Goal: Information Seeking & Learning: Learn about a topic

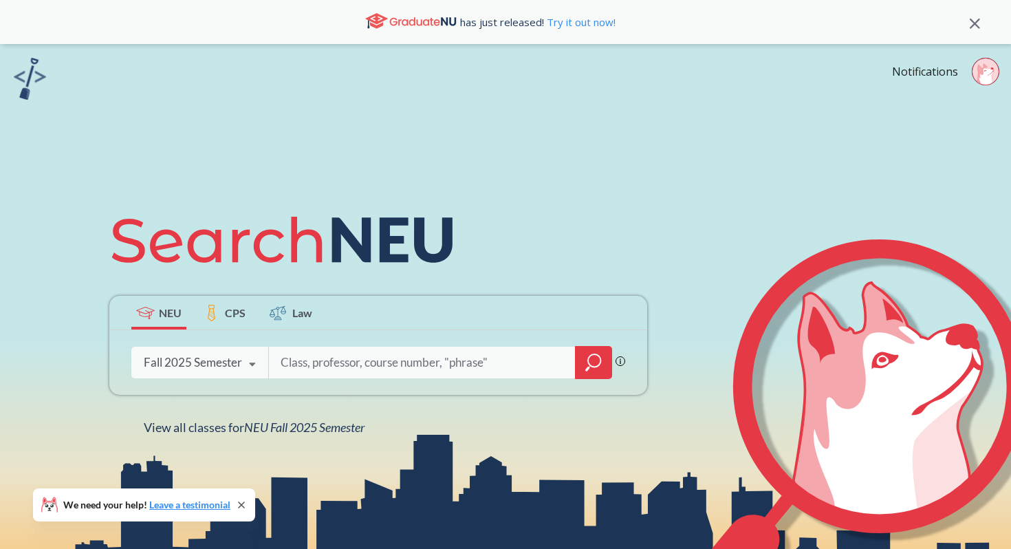
click at [388, 353] on input "search" at bounding box center [422, 362] width 286 height 29
type input "strt 4501"
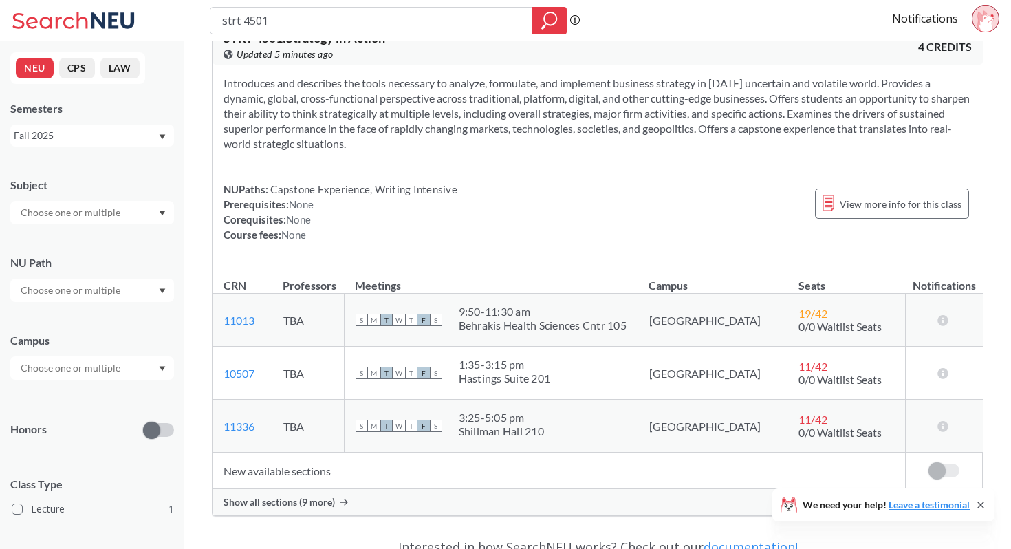
scroll to position [36, 0]
click at [317, 504] on span "Show all sections (9 more)" at bounding box center [278, 502] width 111 height 12
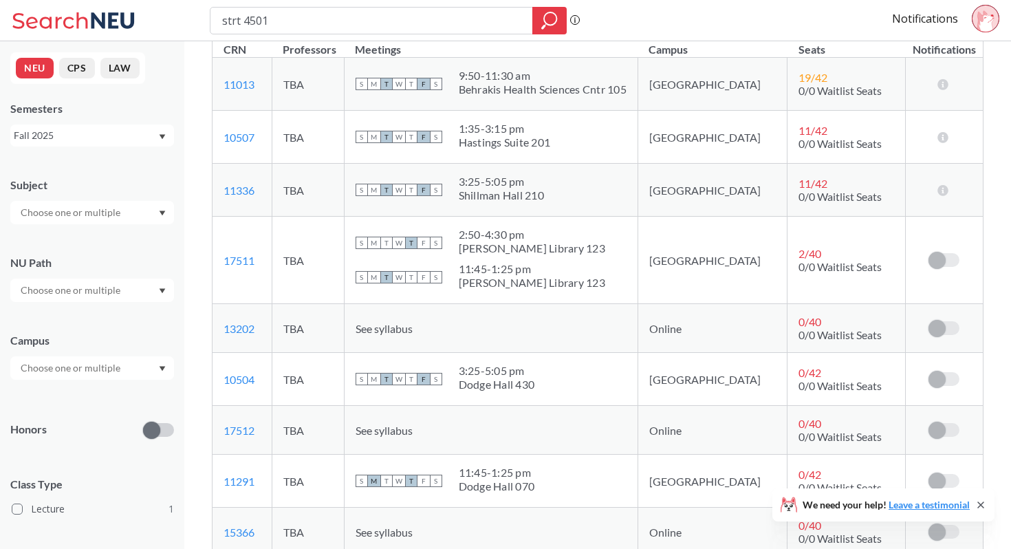
scroll to position [274, 0]
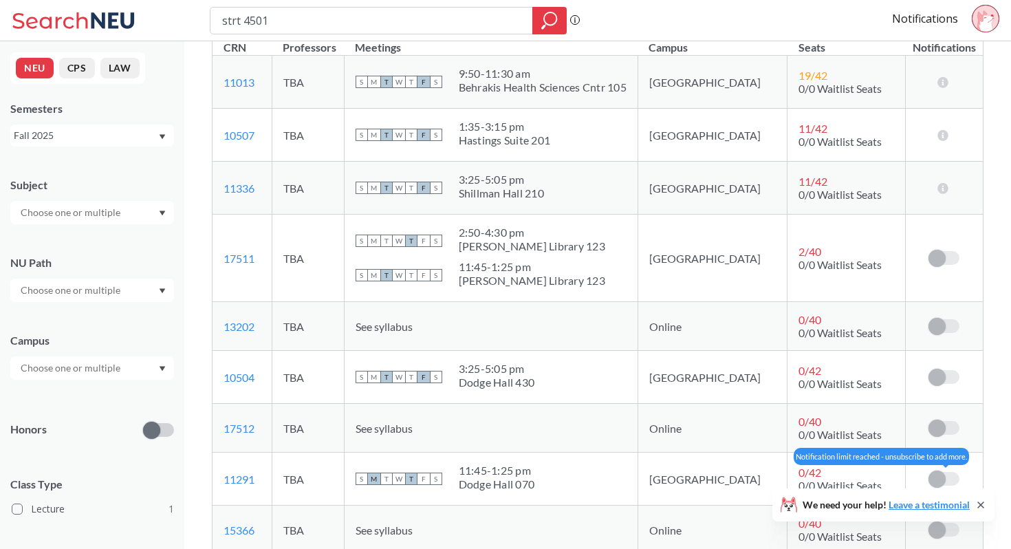
click at [951, 476] on label at bounding box center [943, 479] width 31 height 14
click at [943, 477] on span at bounding box center [936, 478] width 17 height 17
click at [982, 503] on icon at bounding box center [980, 504] width 11 height 11
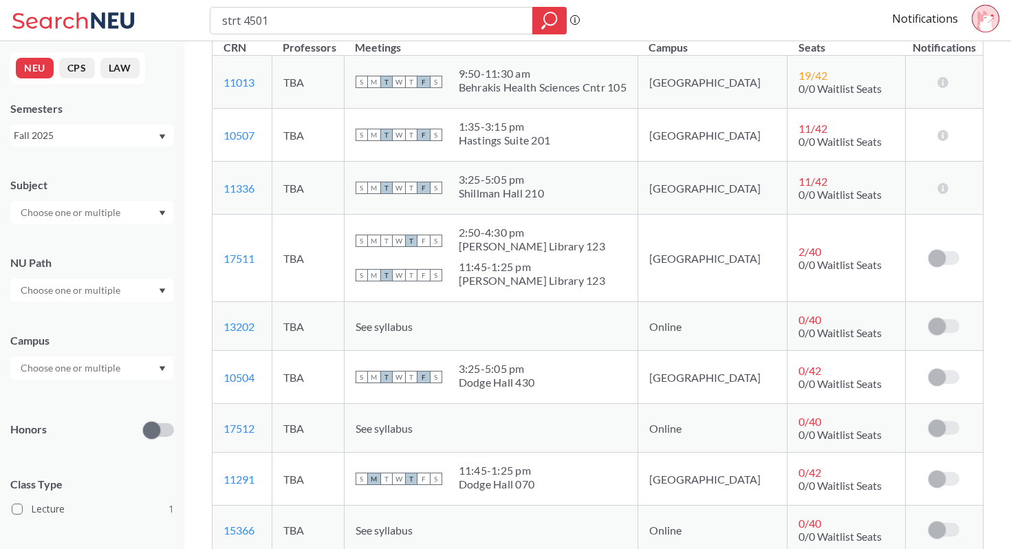
scroll to position [0, 0]
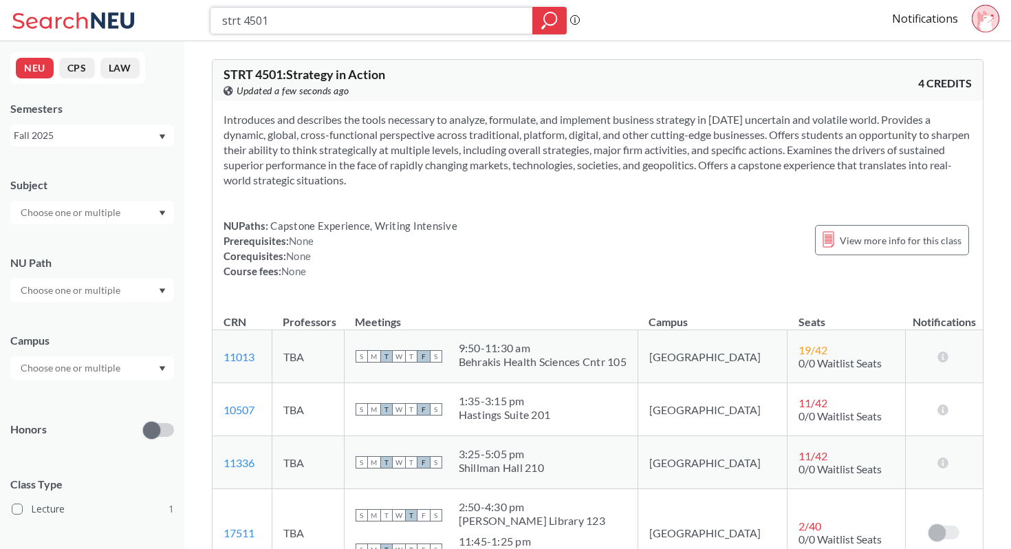
drag, startPoint x: 353, startPoint y: 27, endPoint x: 175, endPoint y: 25, distance: 178.1
click at [175, 25] on div "strt 4501 Phrase search guarantees the exact search appears in the results. Ex.…" at bounding box center [505, 20] width 1011 height 41
type input "engw 3304"
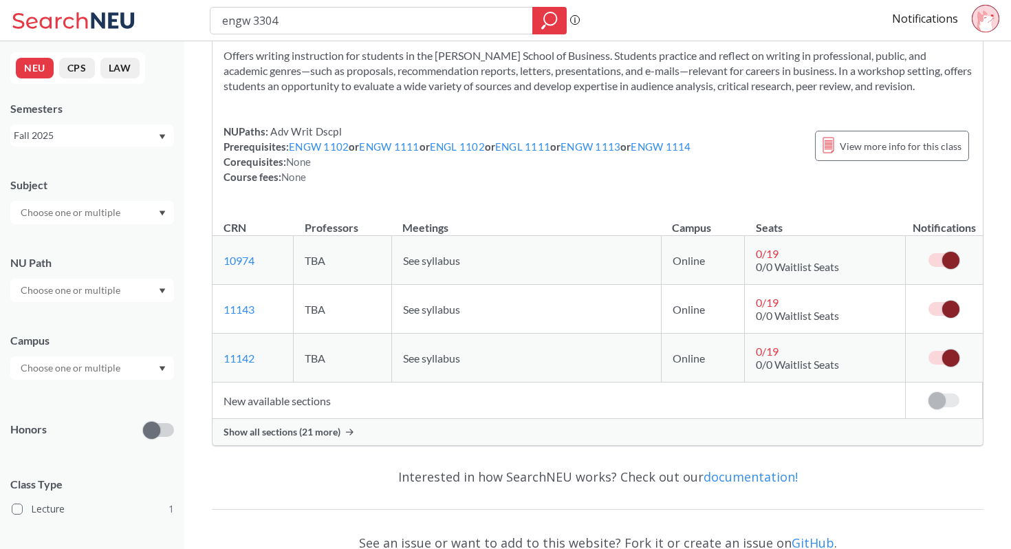
scroll to position [80, 0]
click at [301, 423] on div "Show all sections (21 more)" at bounding box center [597, 431] width 770 height 26
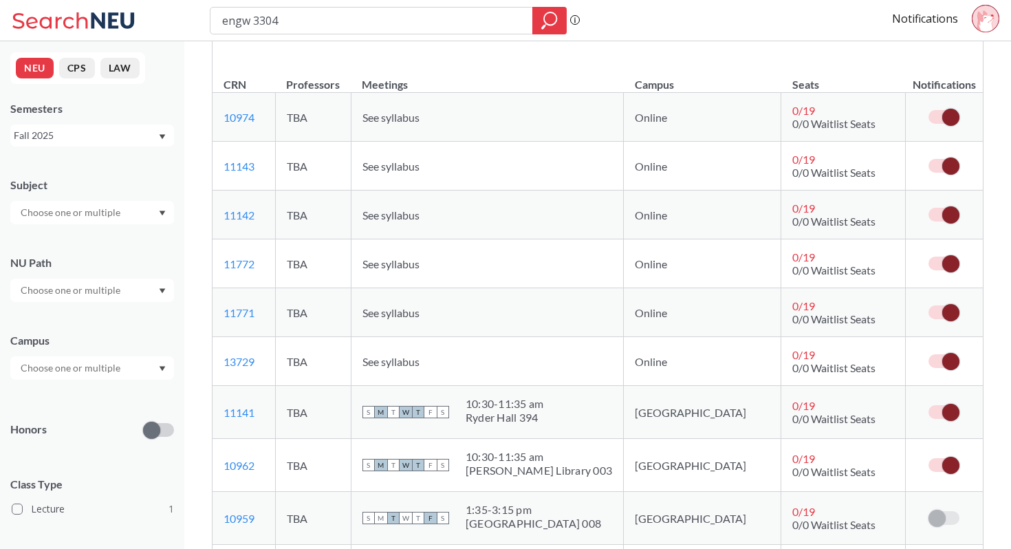
scroll to position [223, 0]
click at [419, 115] on span "See syllabus" at bounding box center [390, 116] width 57 height 13
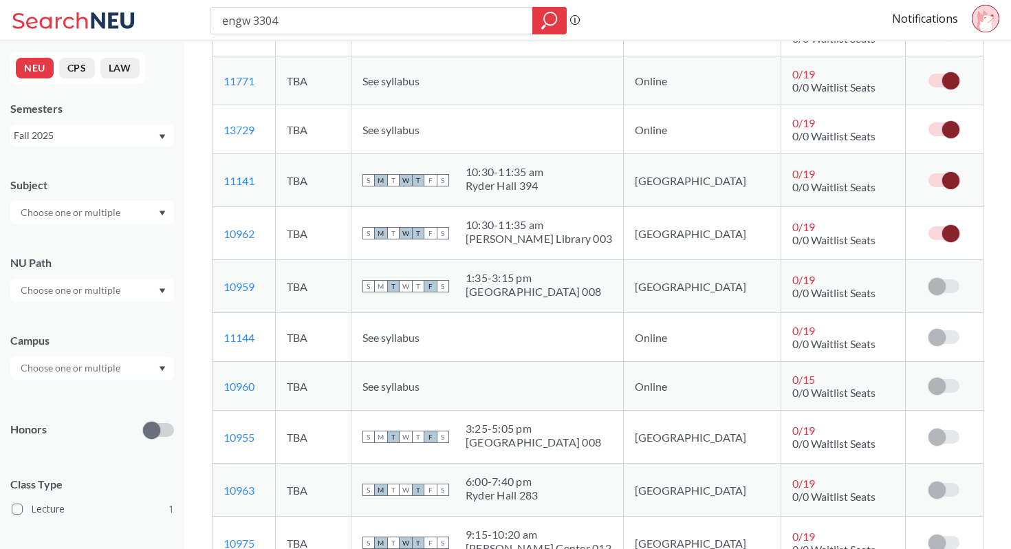
scroll to position [433, 0]
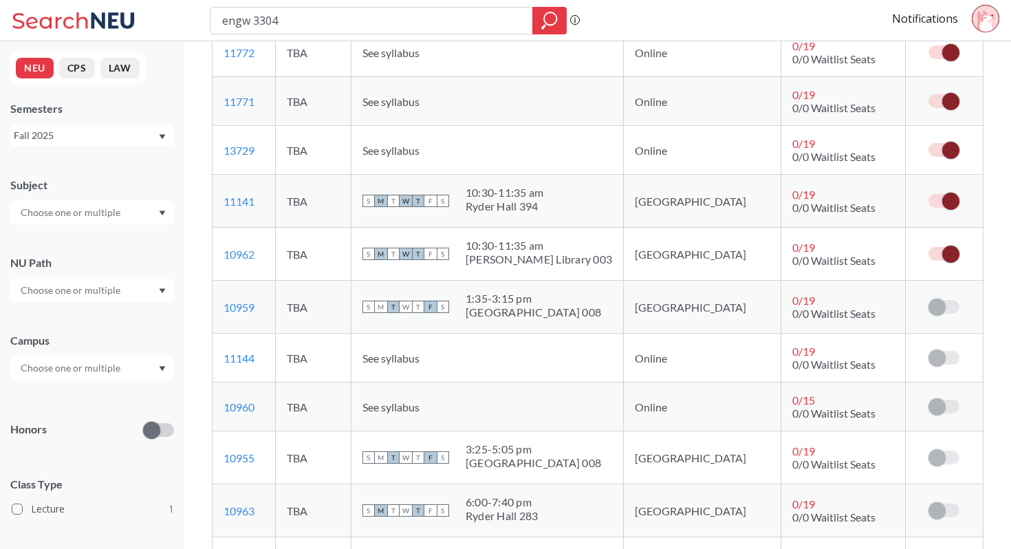
click at [939, 203] on label at bounding box center [943, 201] width 31 height 14
click at [928, 194] on input "checkbox" at bounding box center [928, 194] width 0 height 0
click at [937, 257] on label at bounding box center [943, 254] width 31 height 14
click at [928, 247] on input "checkbox" at bounding box center [928, 247] width 0 height 0
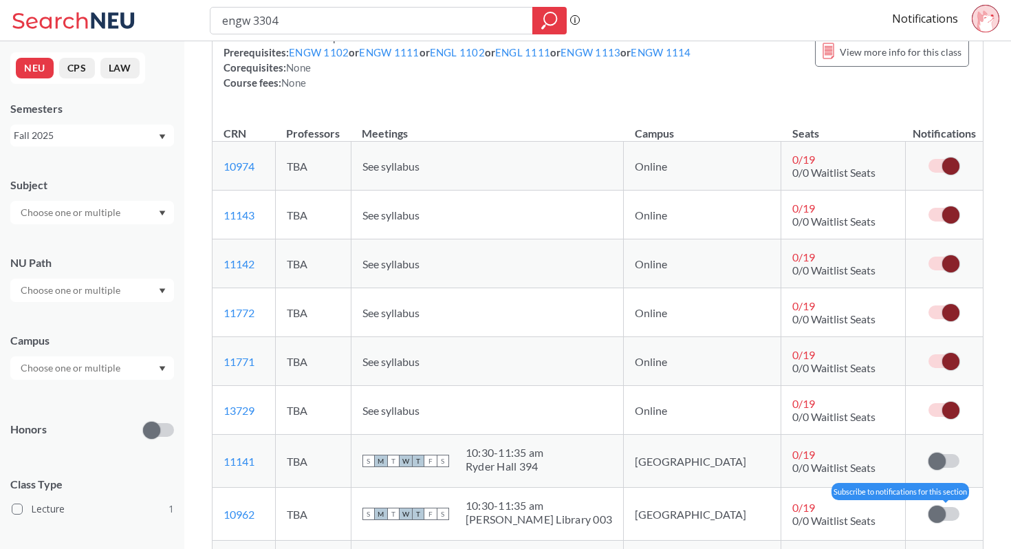
scroll to position [0, 0]
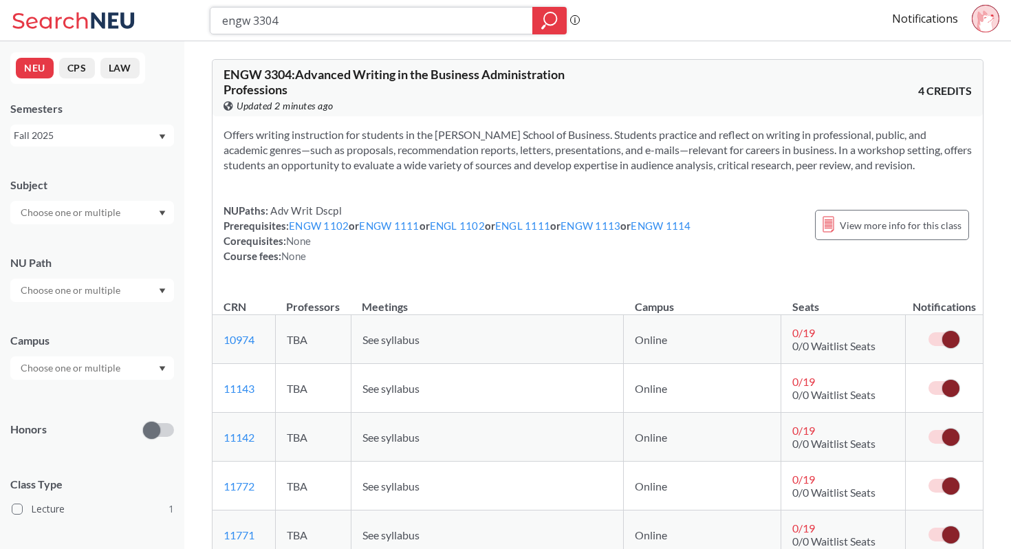
drag, startPoint x: 331, startPoint y: 30, endPoint x: 170, endPoint y: 24, distance: 160.3
click at [170, 24] on div "engw 3304 Phrase search guarantees the exact search appears in the results. Ex.…" at bounding box center [505, 20] width 1011 height 41
type input "strt 4501"
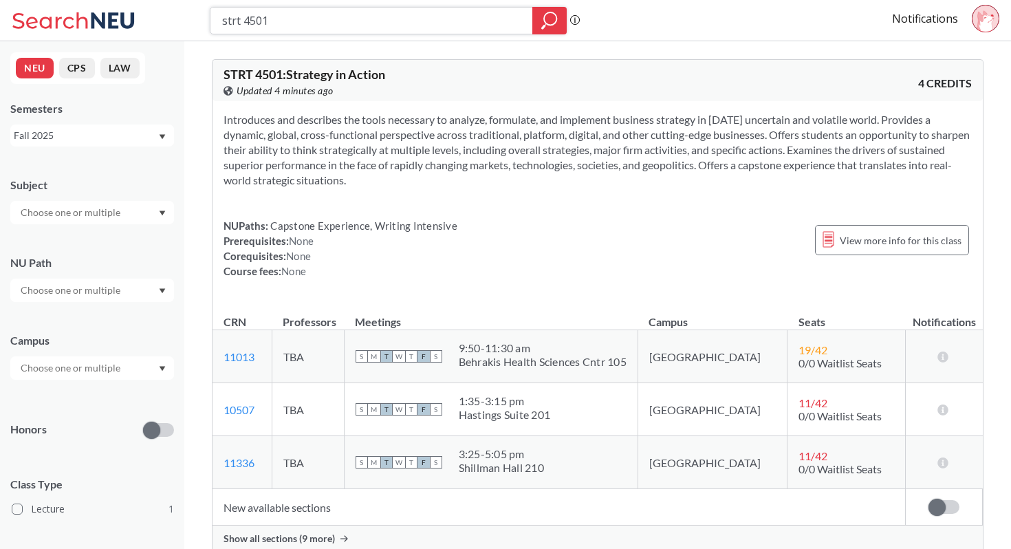
click at [543, 21] on icon "magnifying glass" at bounding box center [549, 20] width 16 height 19
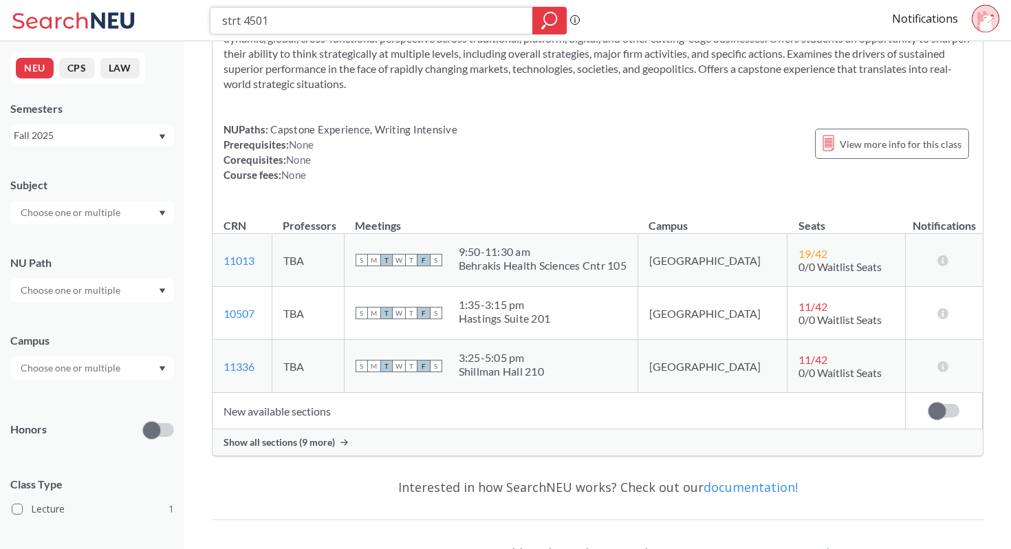
scroll to position [98, 0]
click at [323, 445] on span "Show all sections (9 more)" at bounding box center [278, 440] width 111 height 12
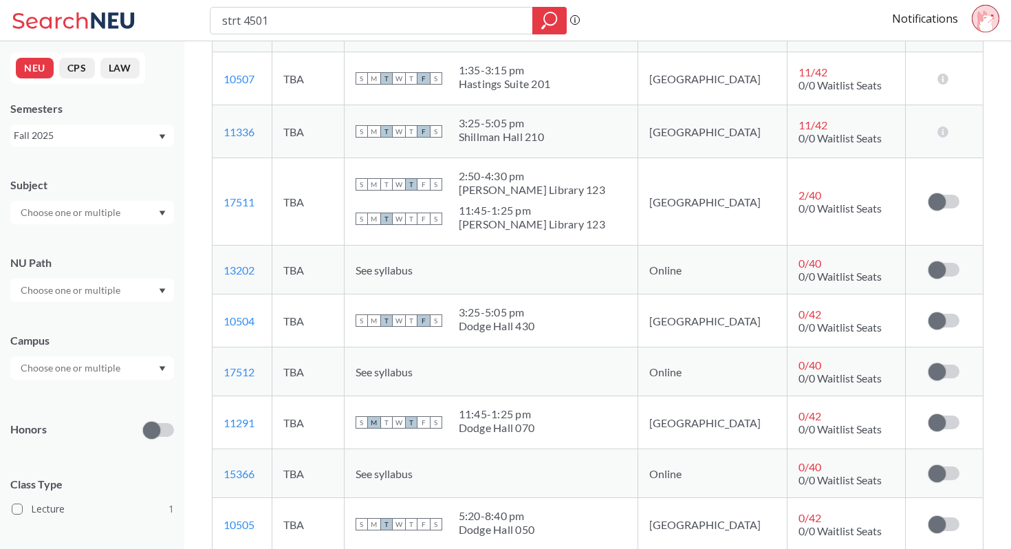
scroll to position [416, 0]
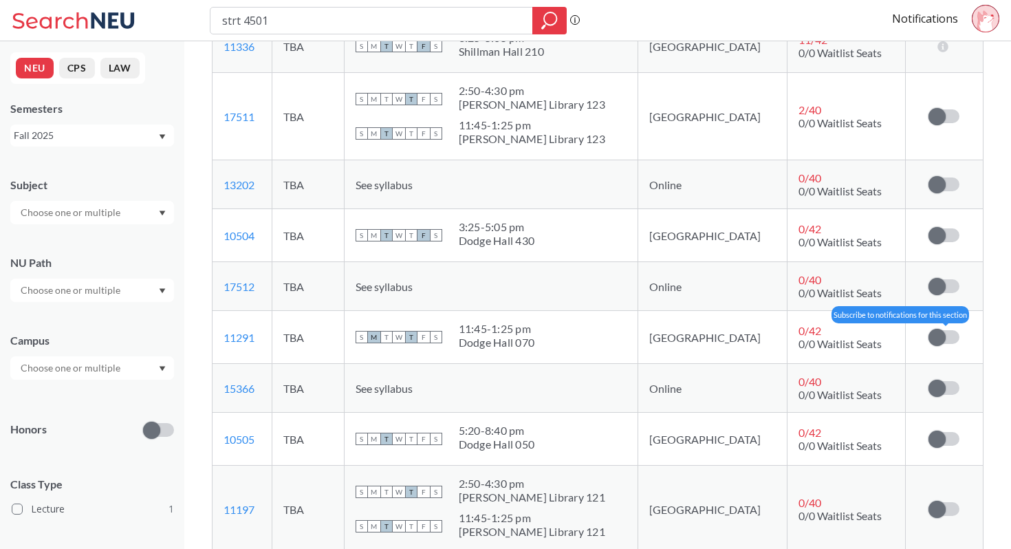
click at [951, 338] on label at bounding box center [943, 337] width 31 height 14
click at [928, 330] on input "checkbox" at bounding box center [928, 330] width 0 height 0
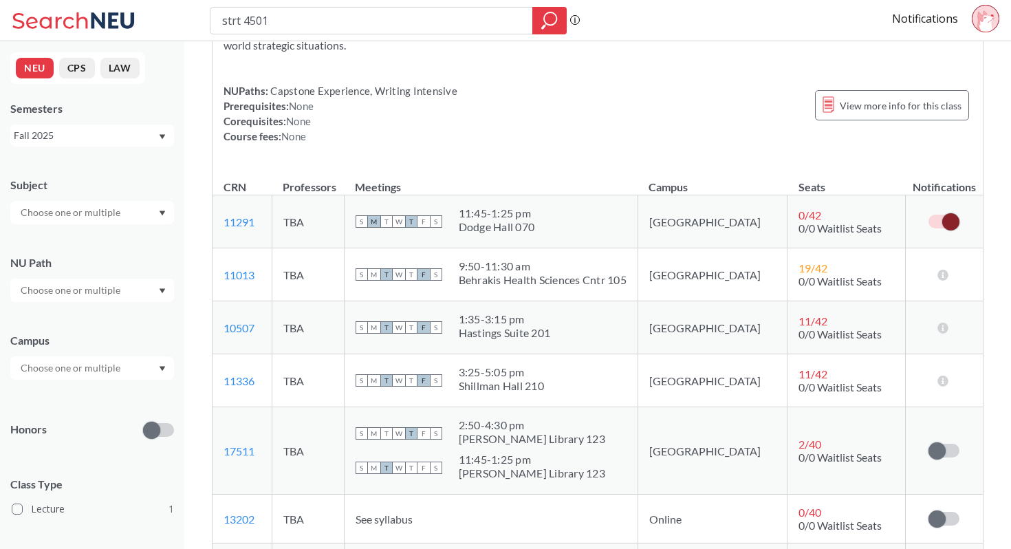
scroll to position [133, 0]
